Goal: Information Seeking & Learning: Find specific fact

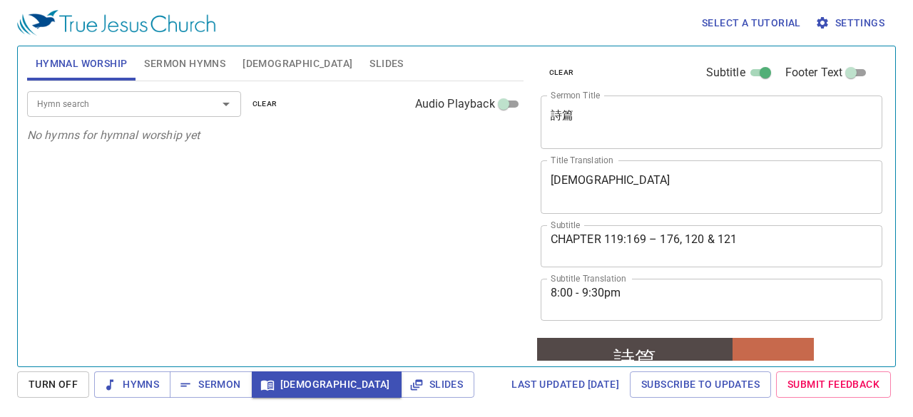
click at [194, 226] on div "Hymn search Hymn search clear Audio Playback No hymns for hymnal worship yet" at bounding box center [275, 217] width 496 height 273
click at [219, 381] on span "Sermon" at bounding box center [210, 385] width 59 height 18
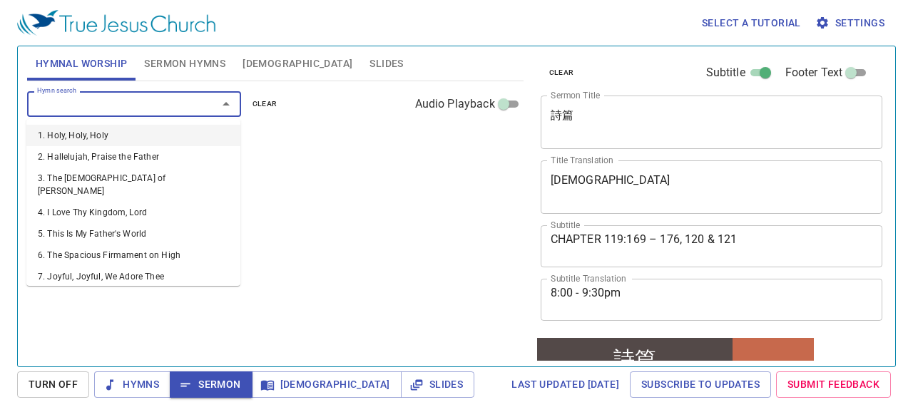
click at [116, 103] on input "Hymn search" at bounding box center [112, 104] width 163 height 16
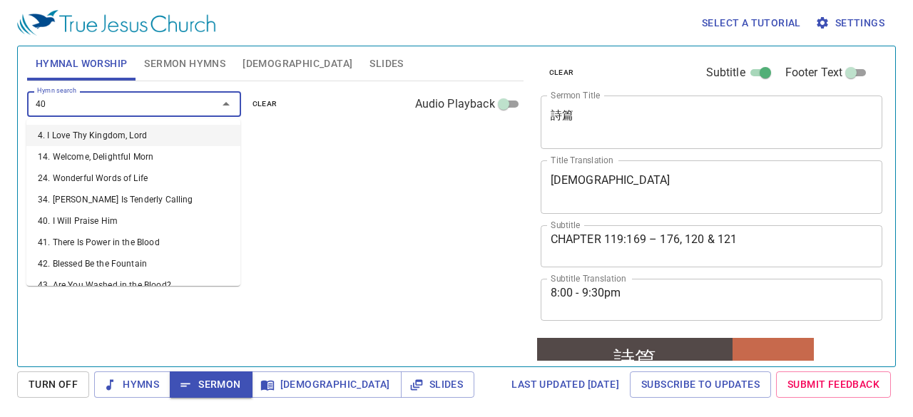
type input "403"
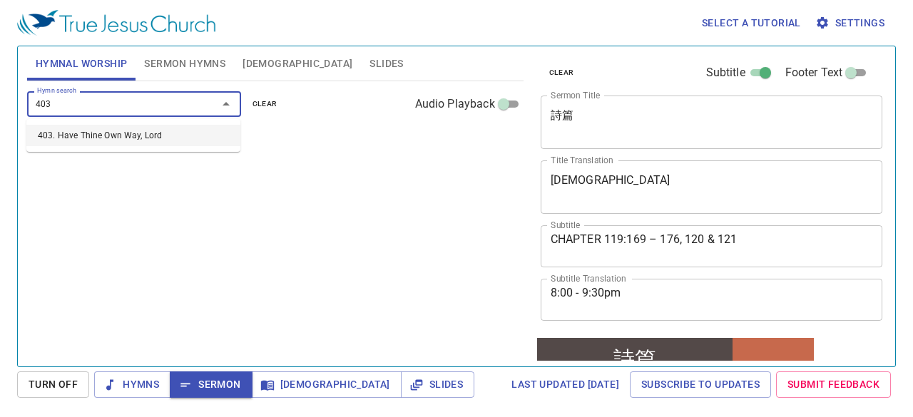
click at [118, 140] on li "403. Have Thine Own Way, Lord" at bounding box center [133, 135] width 214 height 21
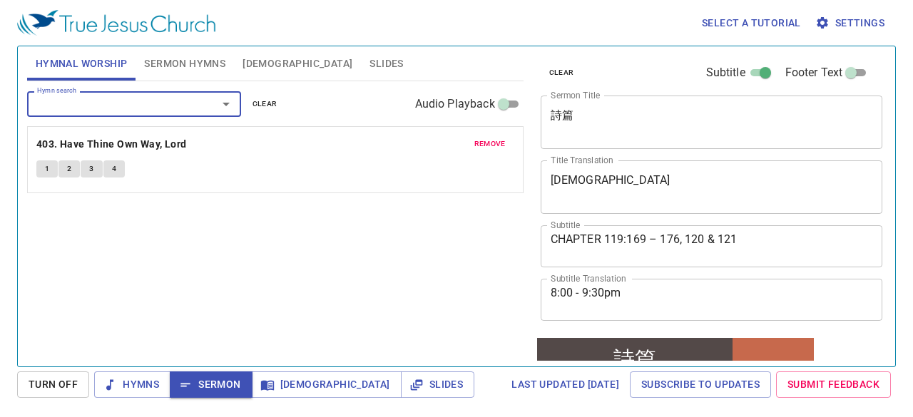
click at [128, 102] on input "Hymn search" at bounding box center [112, 104] width 163 height 16
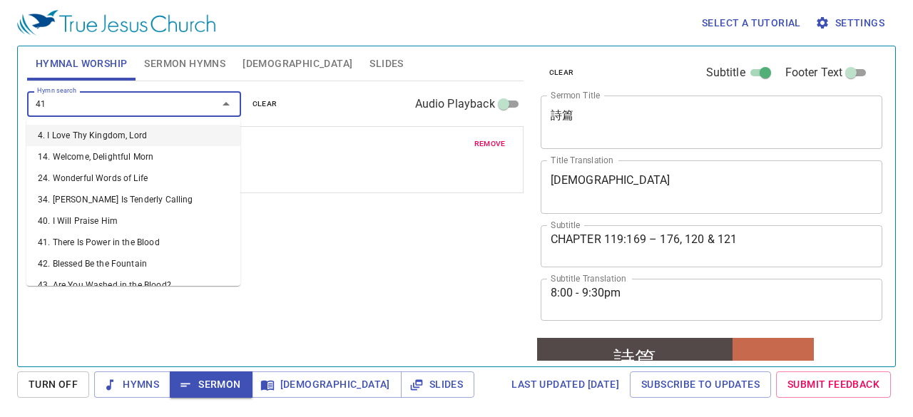
type input "412"
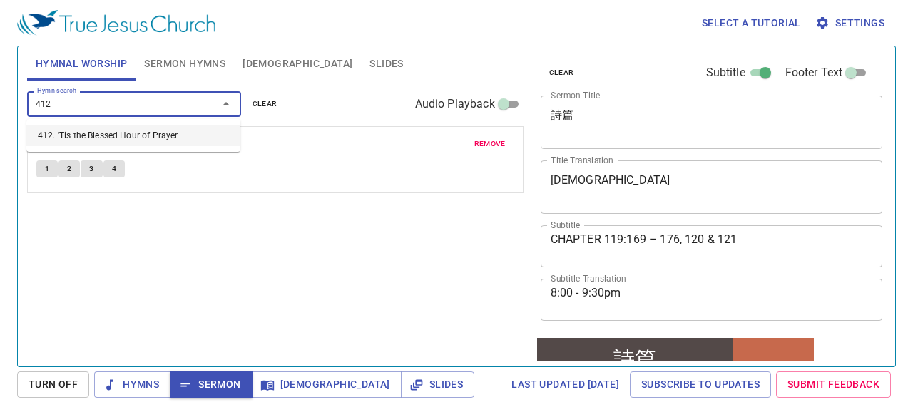
click at [132, 129] on li "412. 'Tis the Blessed Hour of Prayer" at bounding box center [133, 135] width 214 height 21
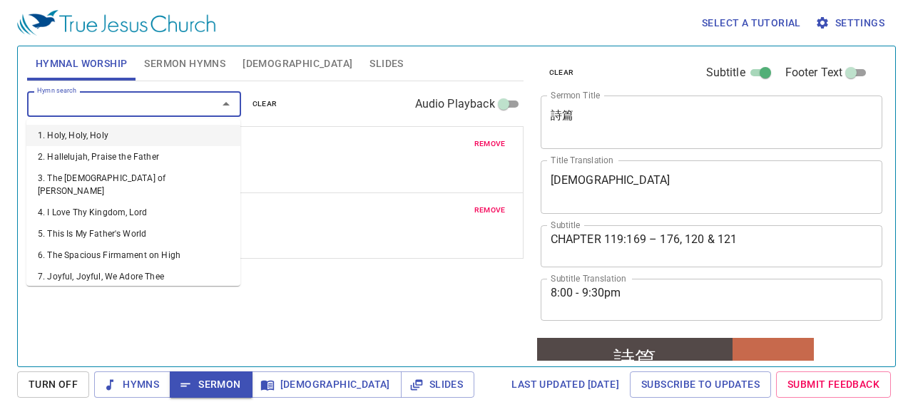
click at [140, 109] on input "Hymn search" at bounding box center [112, 104] width 163 height 16
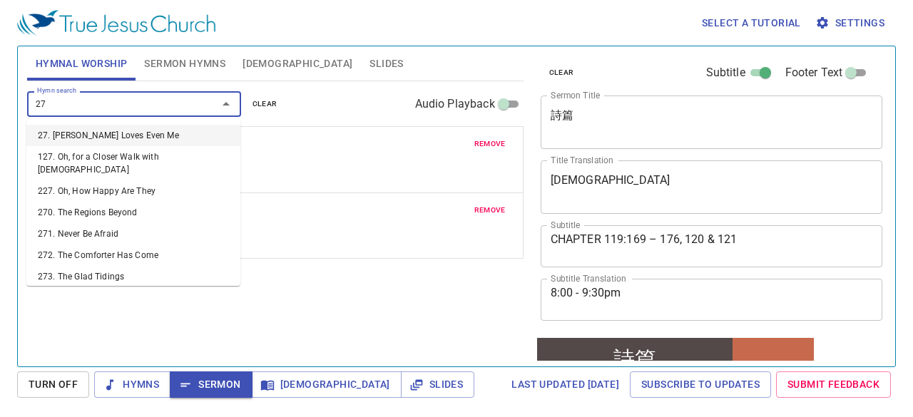
type input "275"
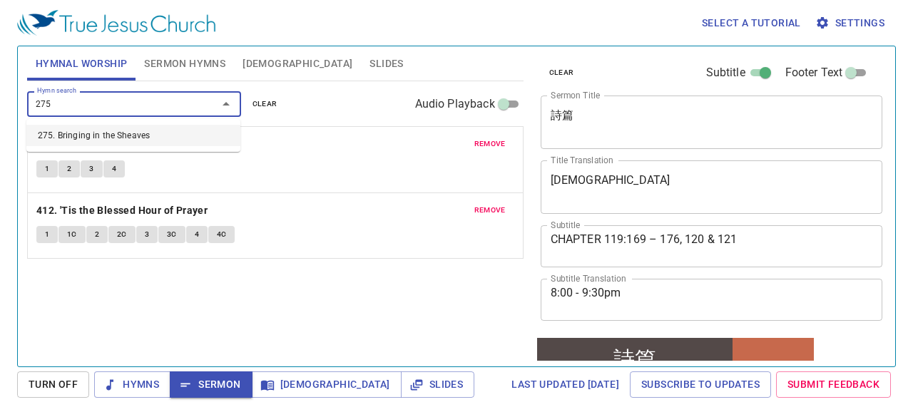
click at [151, 133] on li "275. Bringing in the Sheaves" at bounding box center [133, 135] width 214 height 21
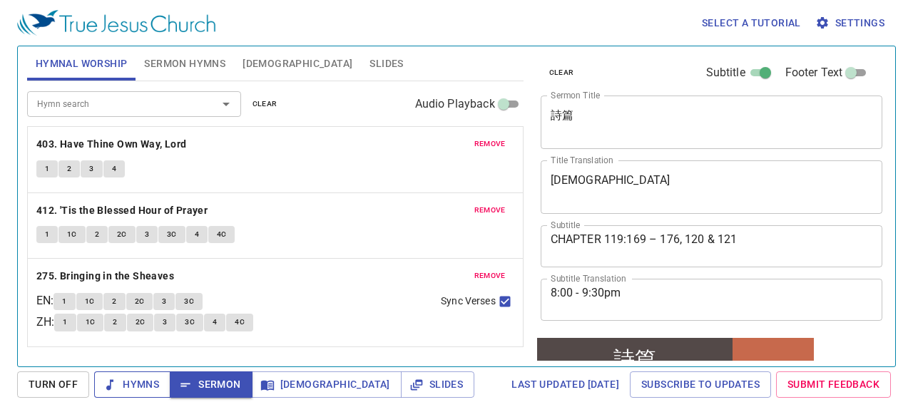
click at [0, 0] on span "Hymns" at bounding box center [0, 0] width 0 height 0
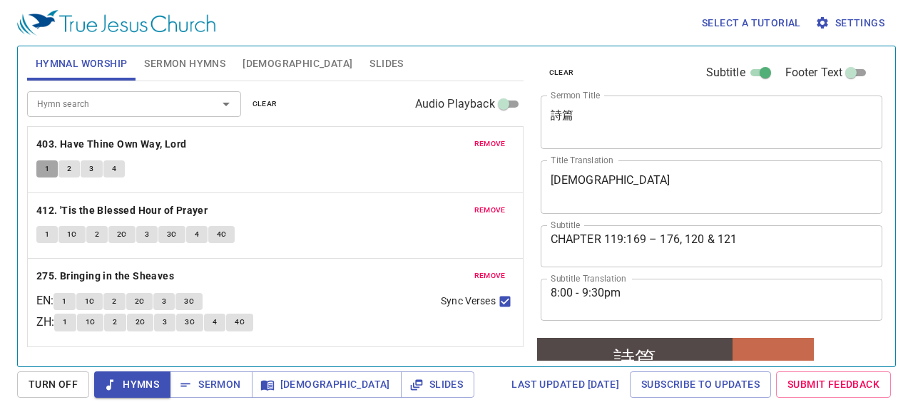
click at [40, 165] on button "1" at bounding box center [46, 168] width 21 height 17
click at [67, 169] on span "2" at bounding box center [69, 169] width 4 height 13
click at [89, 169] on span "3" at bounding box center [91, 169] width 4 height 13
click at [112, 171] on span "4" at bounding box center [114, 169] width 4 height 13
click at [45, 233] on span "1" at bounding box center [47, 234] width 4 height 13
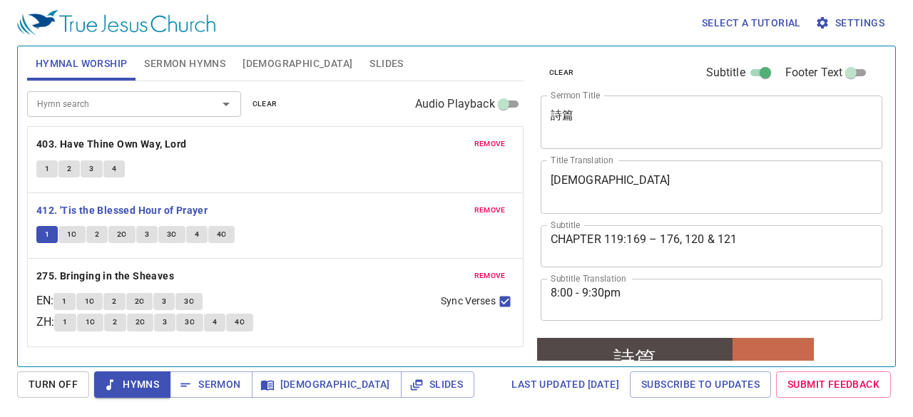
click at [68, 233] on span "1C" at bounding box center [72, 234] width 10 height 13
click at [91, 237] on button "2" at bounding box center [96, 234] width 21 height 17
click at [127, 231] on button "2C" at bounding box center [121, 234] width 27 height 17
click at [145, 228] on span "3" at bounding box center [147, 234] width 4 height 13
click at [164, 239] on button "3C" at bounding box center [171, 234] width 27 height 17
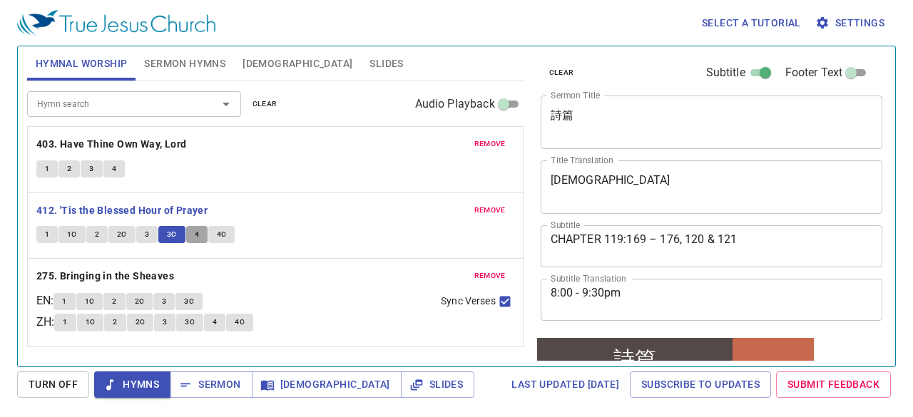
click at [196, 232] on span "4" at bounding box center [197, 234] width 4 height 13
click at [199, 242] on div "1 1C 2 2C 3 3C 4 4C" at bounding box center [275, 236] width 478 height 21
click at [222, 233] on span "4C" at bounding box center [222, 234] width 10 height 13
drag, startPoint x: 62, startPoint y: 302, endPoint x: 76, endPoint y: 304, distance: 13.8
click at [63, 302] on button "1" at bounding box center [63, 301] width 21 height 17
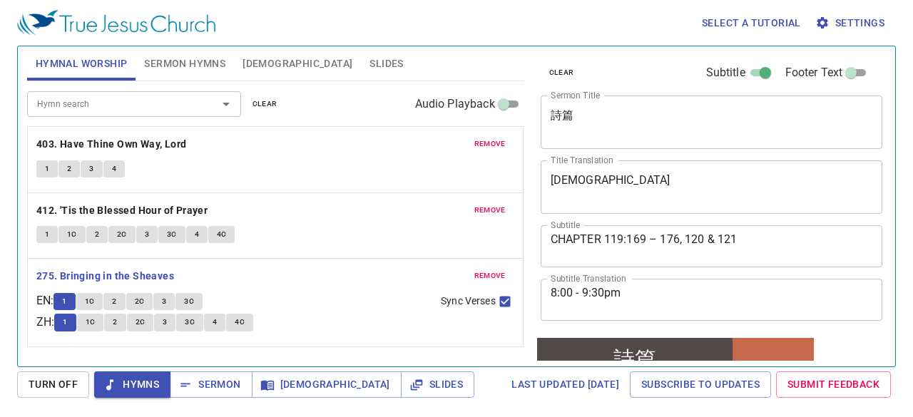
click at [3, 220] on div "Select a tutorial Settings Hymnal Worship Sermon Hymns [DEMOGRAPHIC_DATA] Slide…" at bounding box center [456, 208] width 913 height 417
click at [95, 299] on span "1C" at bounding box center [90, 301] width 10 height 13
click at [116, 296] on span "2" at bounding box center [114, 301] width 4 height 13
click at [144, 298] on span "2C" at bounding box center [140, 301] width 10 height 13
click at [173, 294] on button "3" at bounding box center [163, 301] width 21 height 17
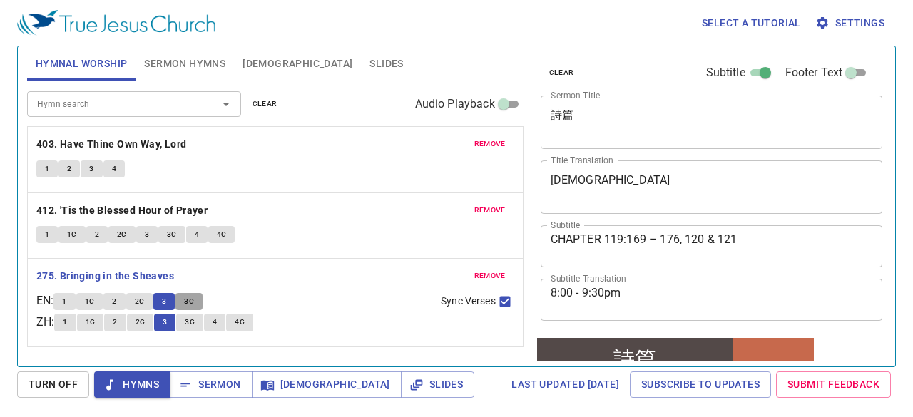
click at [200, 297] on button "3C" at bounding box center [188, 301] width 27 height 17
click at [225, 322] on button "4" at bounding box center [214, 322] width 21 height 17
click at [245, 321] on span "4C" at bounding box center [240, 322] width 10 height 13
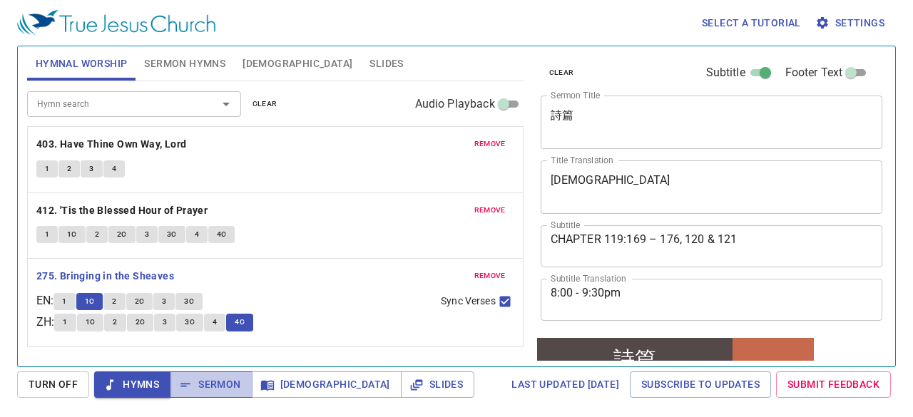
click at [228, 381] on span "Sermon" at bounding box center [210, 385] width 59 height 18
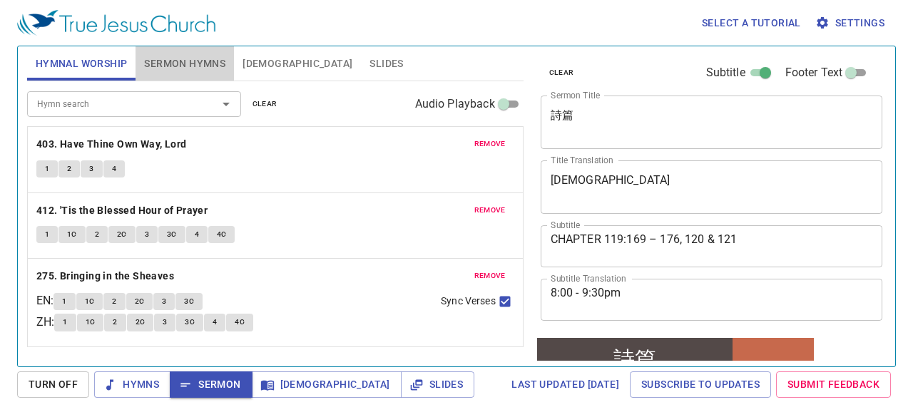
click at [197, 66] on span "Sermon Hymns" at bounding box center [184, 64] width 81 height 18
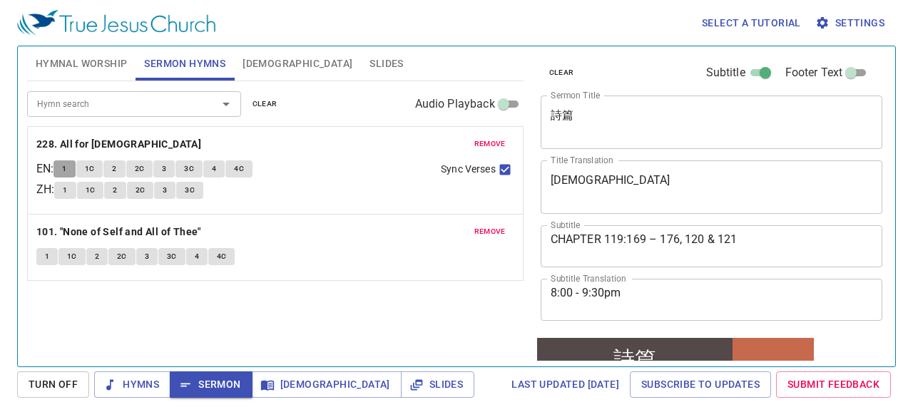
click at [62, 165] on button "1" at bounding box center [63, 168] width 21 height 17
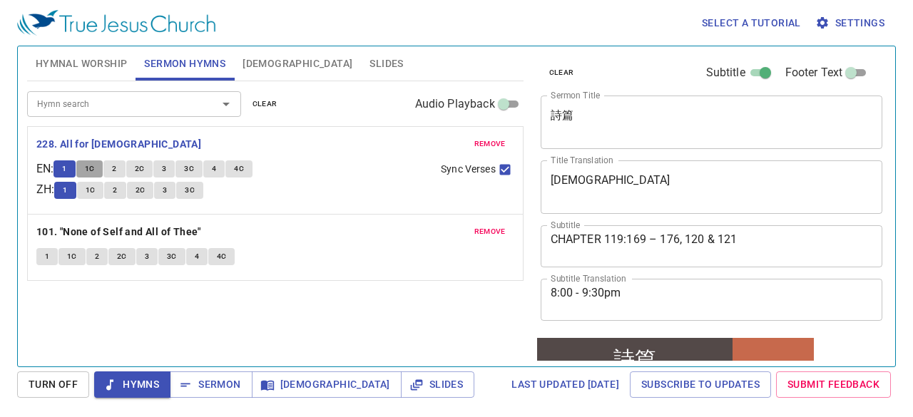
click at [88, 168] on button "1C" at bounding box center [89, 168] width 27 height 17
click at [116, 168] on span "2" at bounding box center [114, 169] width 4 height 13
click at [143, 165] on span "2C" at bounding box center [140, 169] width 10 height 13
click at [166, 168] on span "3" at bounding box center [164, 169] width 4 height 13
click at [193, 160] on button "3C" at bounding box center [188, 168] width 27 height 17
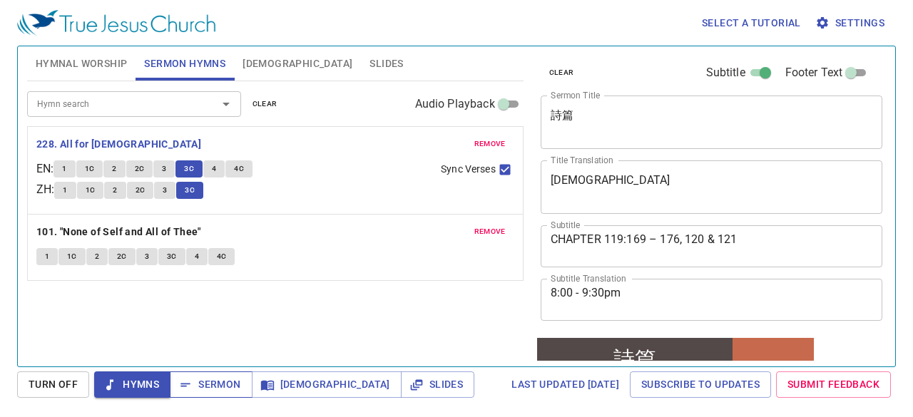
click at [215, 391] on span "Sermon" at bounding box center [210, 385] width 59 height 18
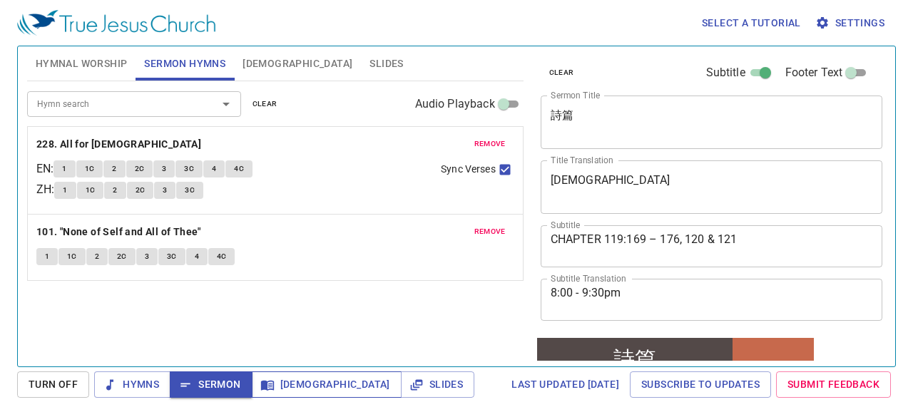
click at [0, 0] on span "[DEMOGRAPHIC_DATA]" at bounding box center [0, 0] width 0 height 0
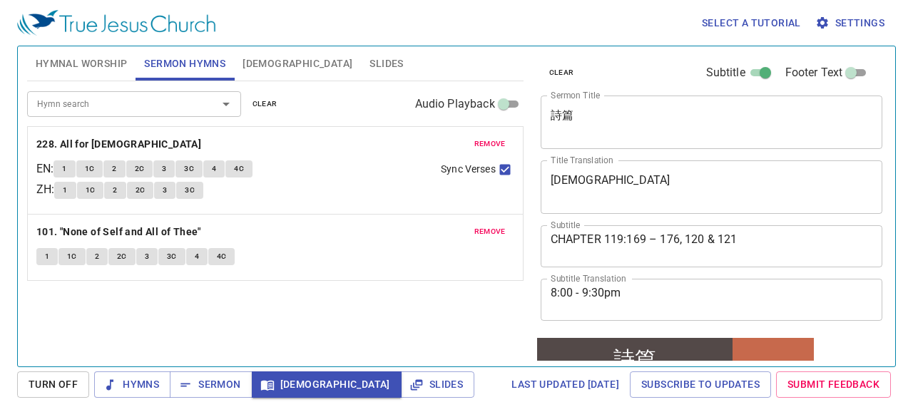
click at [251, 56] on span "[DEMOGRAPHIC_DATA]" at bounding box center [297, 64] width 110 height 18
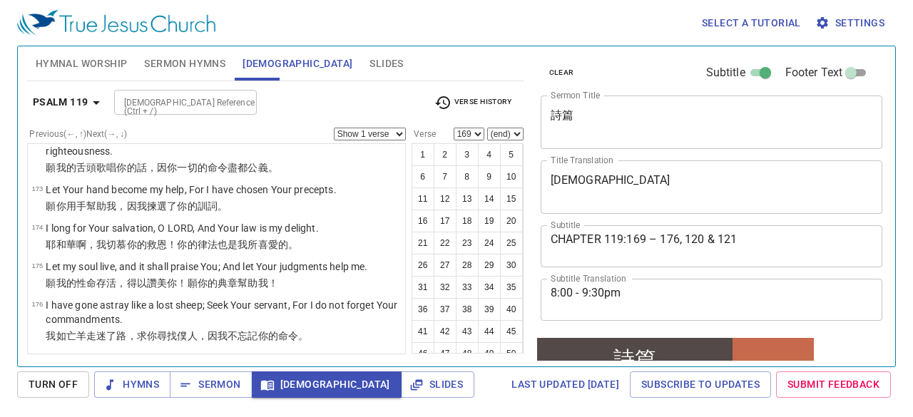
scroll to position [7575, 0]
select select "171"
